Goal: Find specific page/section: Find specific page/section

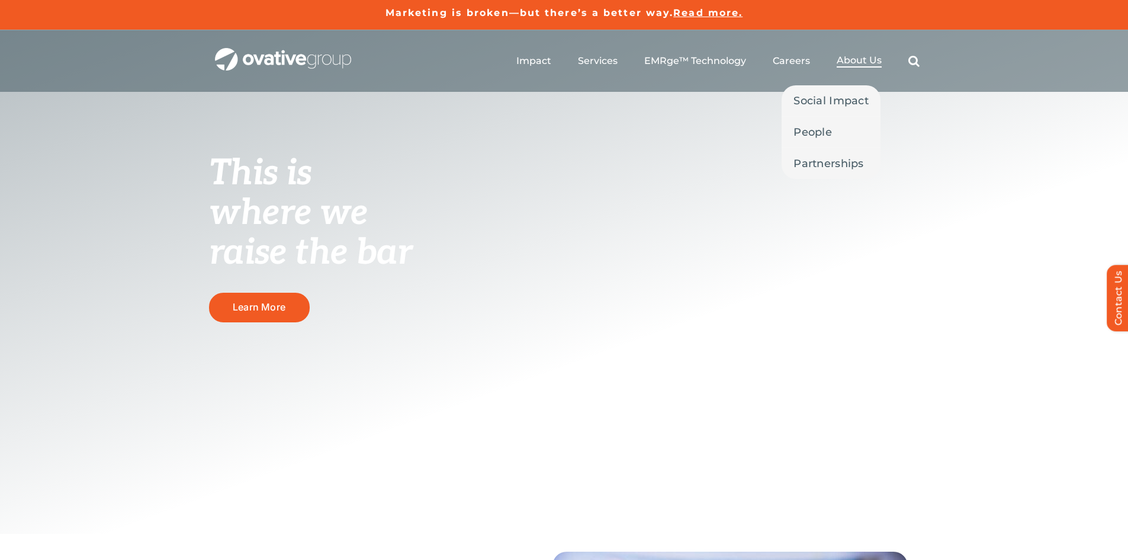
click at [872, 63] on span "About Us" at bounding box center [859, 60] width 45 height 12
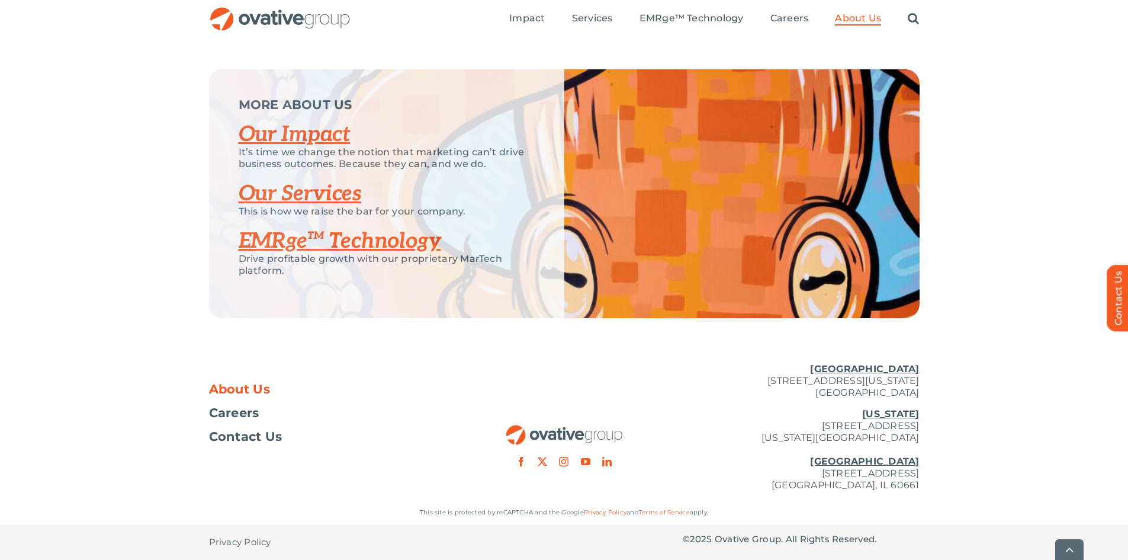
scroll to position [2476, 0]
click at [268, 440] on span "Contact Us" at bounding box center [245, 437] width 73 height 12
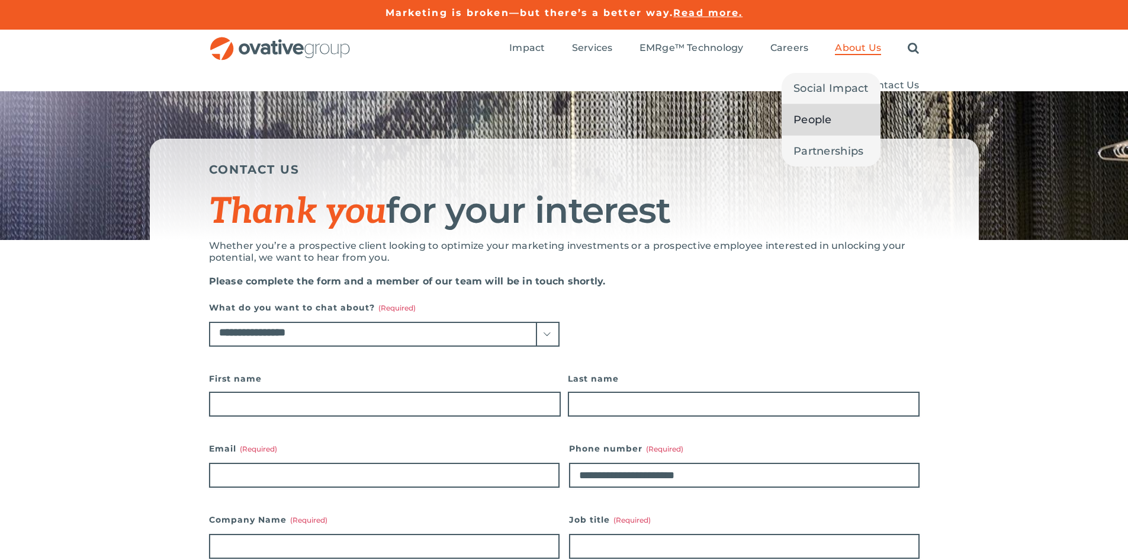
click at [837, 110] on link "People" at bounding box center [831, 119] width 99 height 31
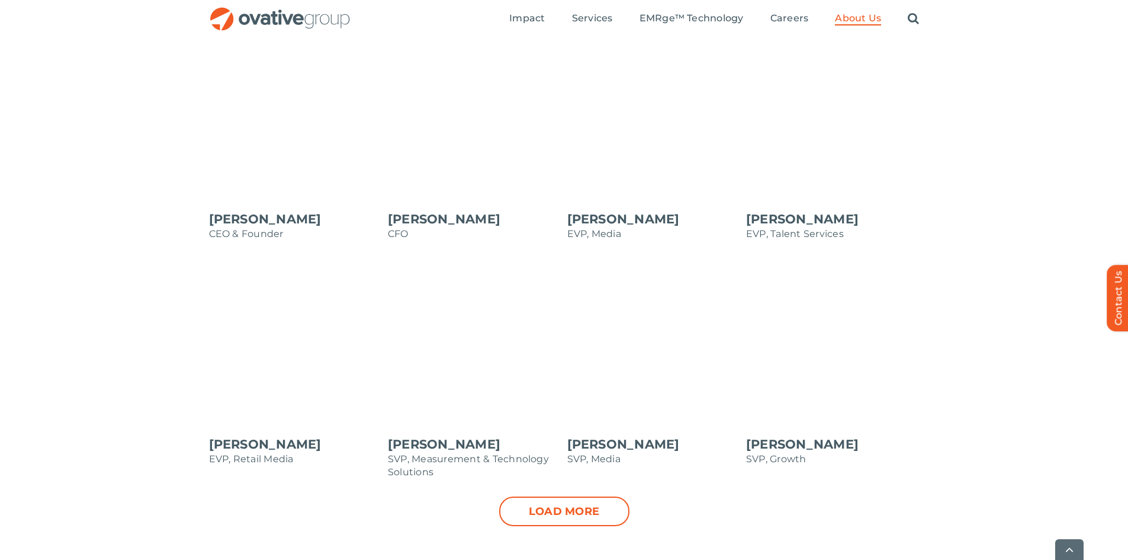
scroll to position [1066, 0]
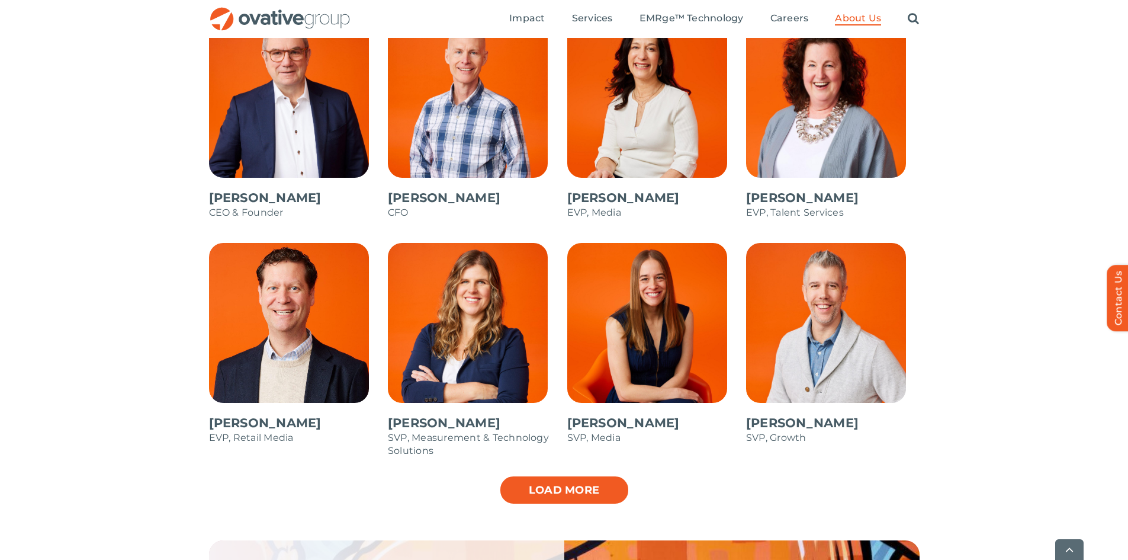
click at [557, 501] on link "Load more" at bounding box center [564, 490] width 130 height 30
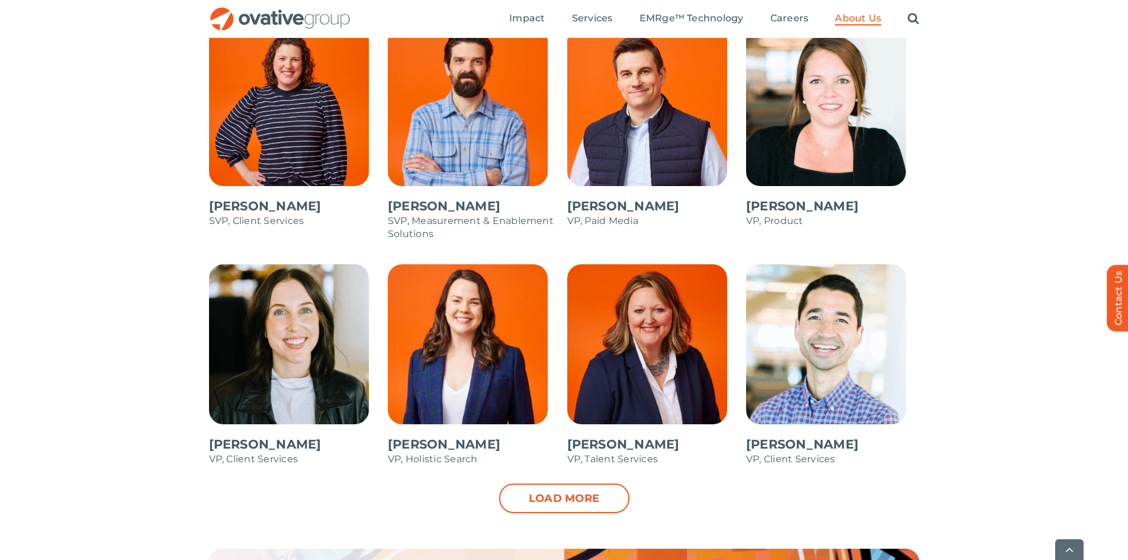
scroll to position [1540, 0]
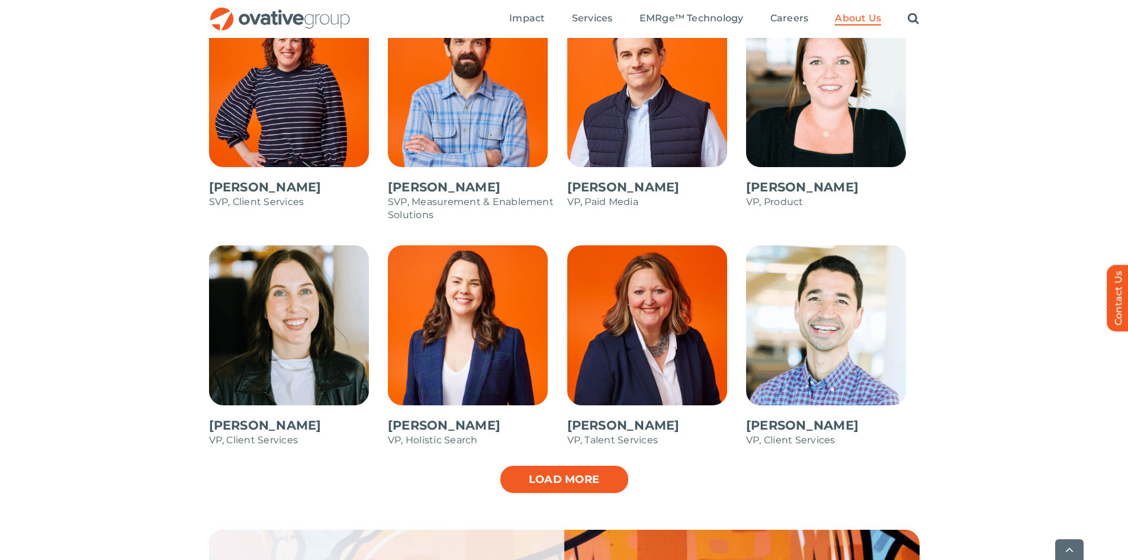
click at [536, 480] on link "Load more" at bounding box center [564, 479] width 130 height 30
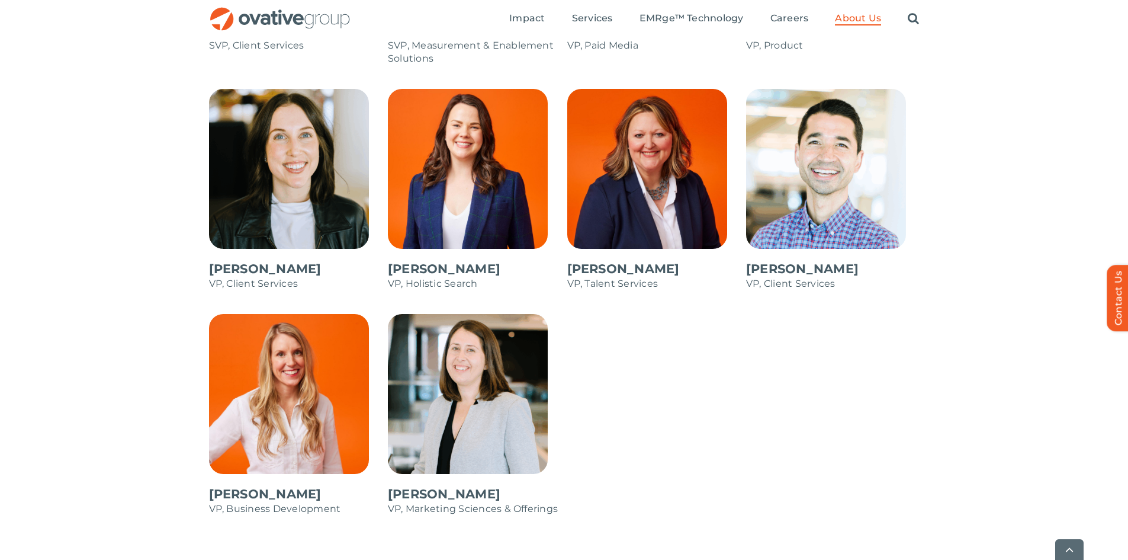
scroll to position [1718, 0]
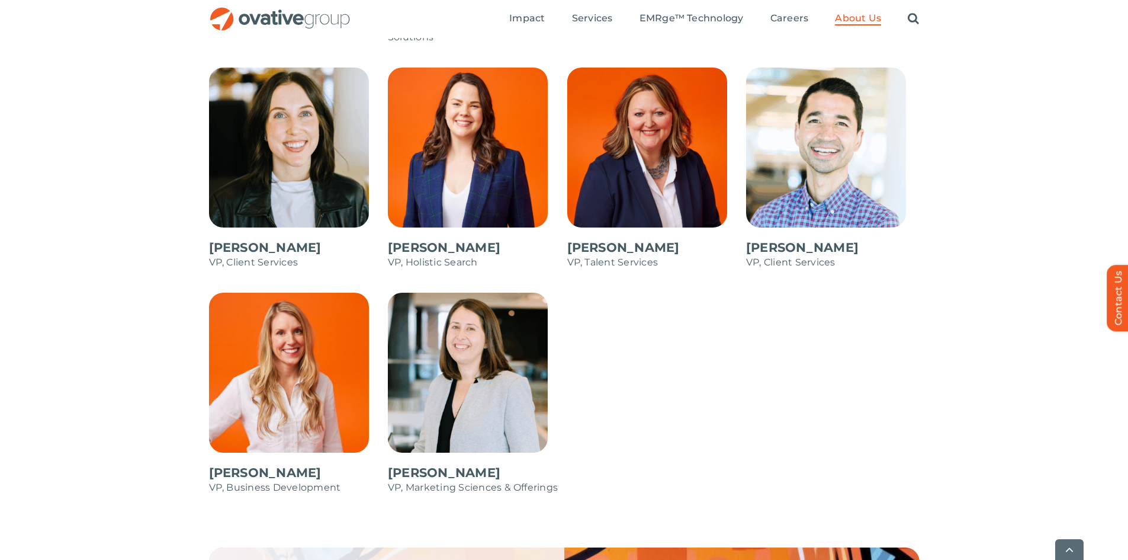
click at [831, 166] on span at bounding box center [833, 174] width 174 height 213
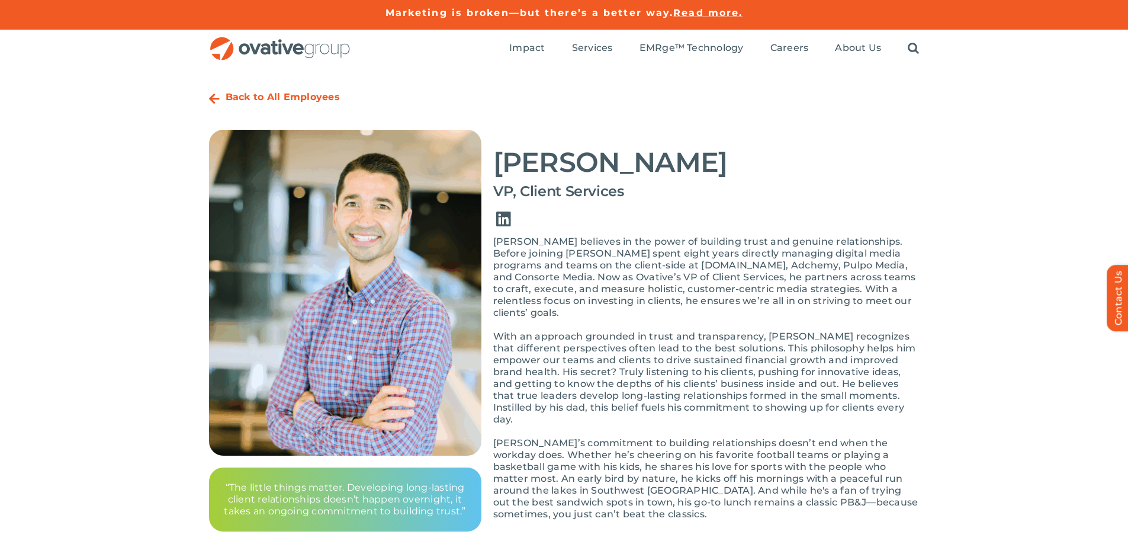
click at [501, 214] on link "Link to https://www.linkedin.com/in/jay-eyunni-9518025/" at bounding box center [503, 219] width 33 height 33
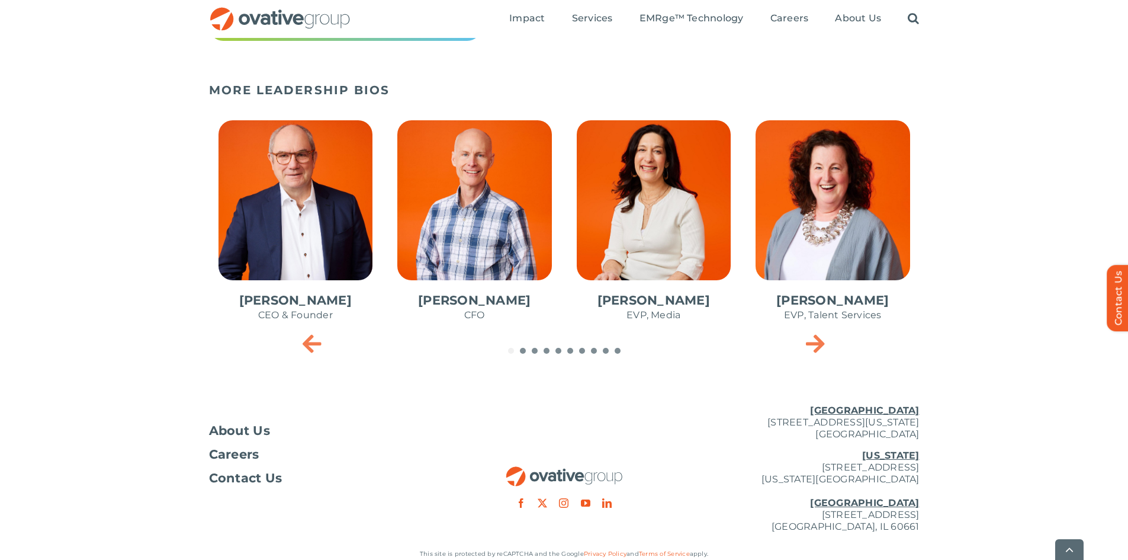
scroll to position [531, 0]
